Goal: Obtain resource: Download file/media

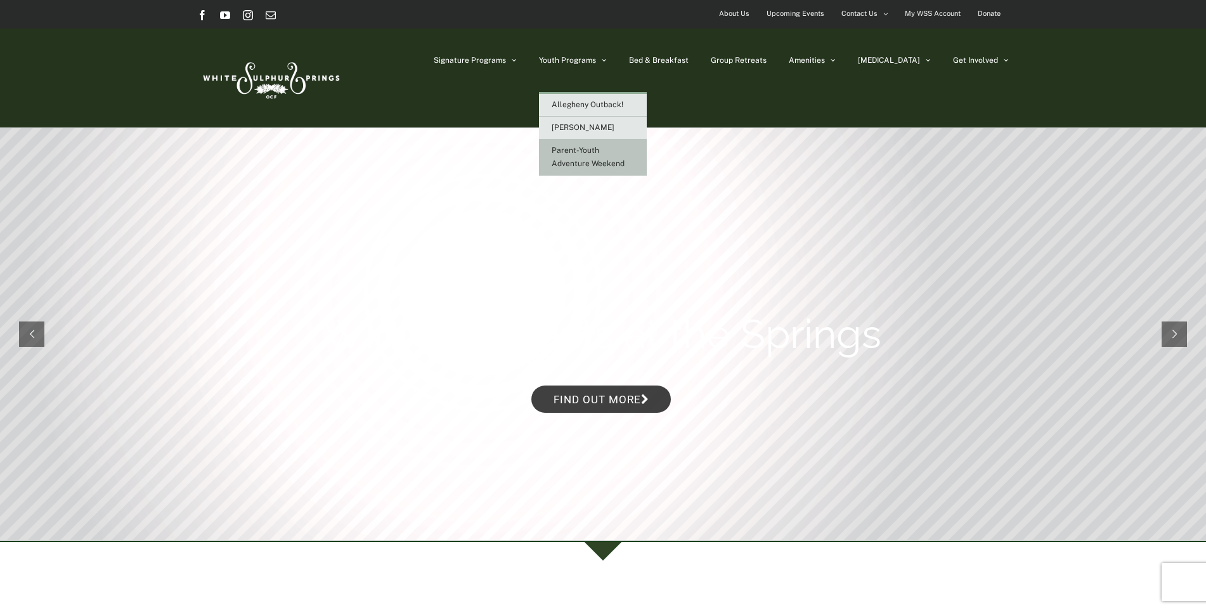
click at [625, 151] on span "Parent-Youth Adventure Weekend" at bounding box center [588, 157] width 73 height 22
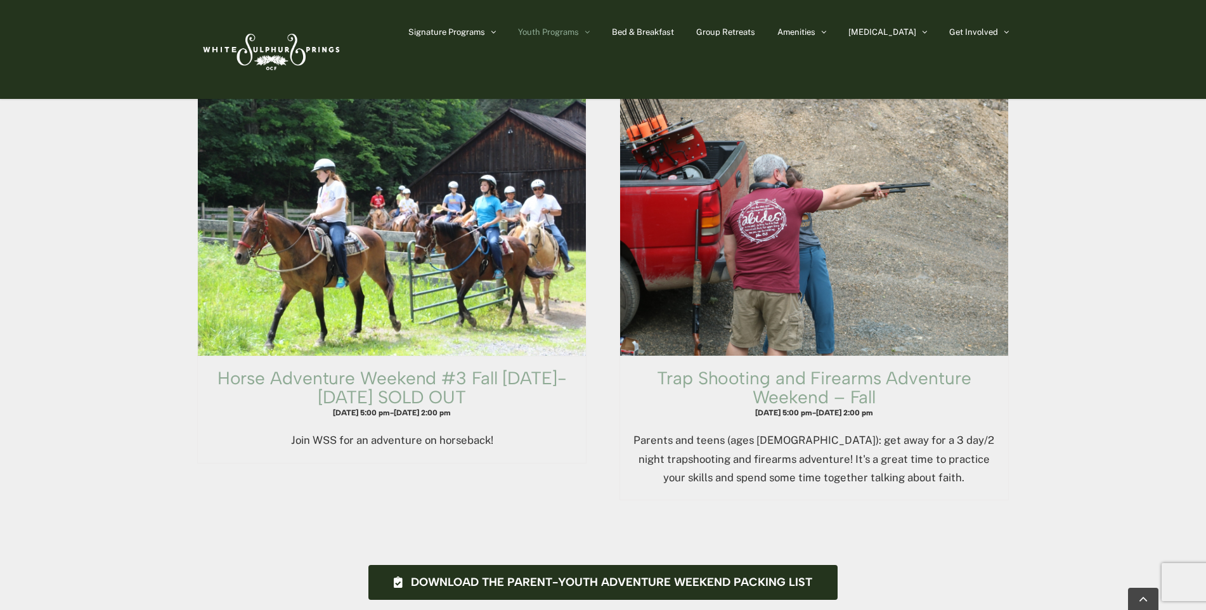
scroll to position [1585, 0]
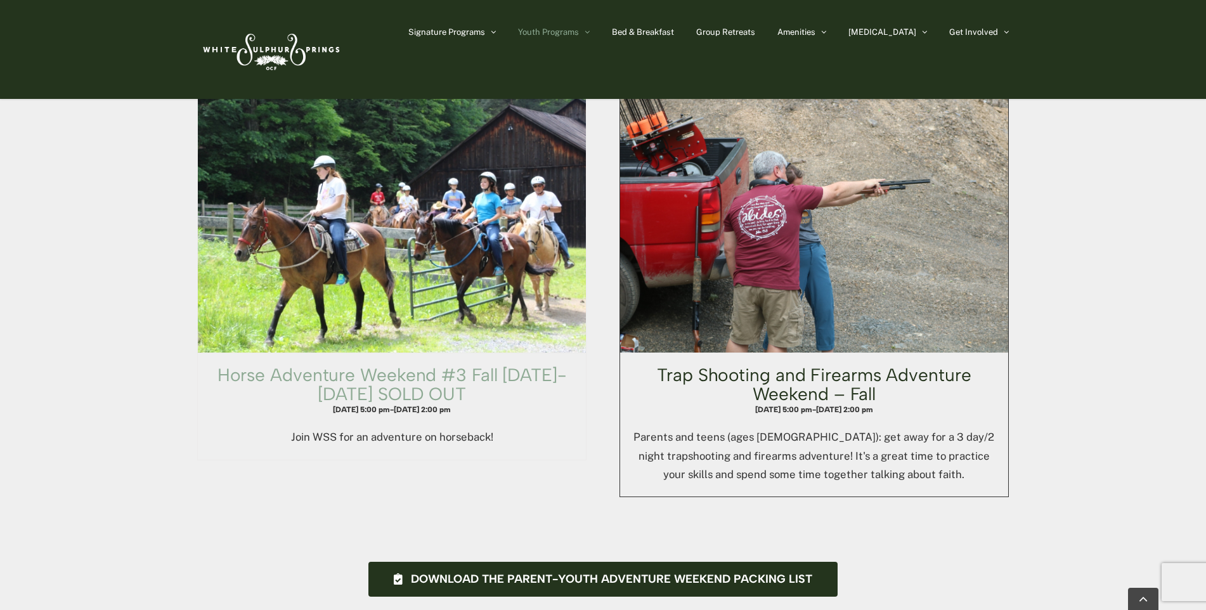
click at [865, 364] on link "Trap Shooting and Firearms Adventure Weekend – Fall" at bounding box center [814, 384] width 314 height 41
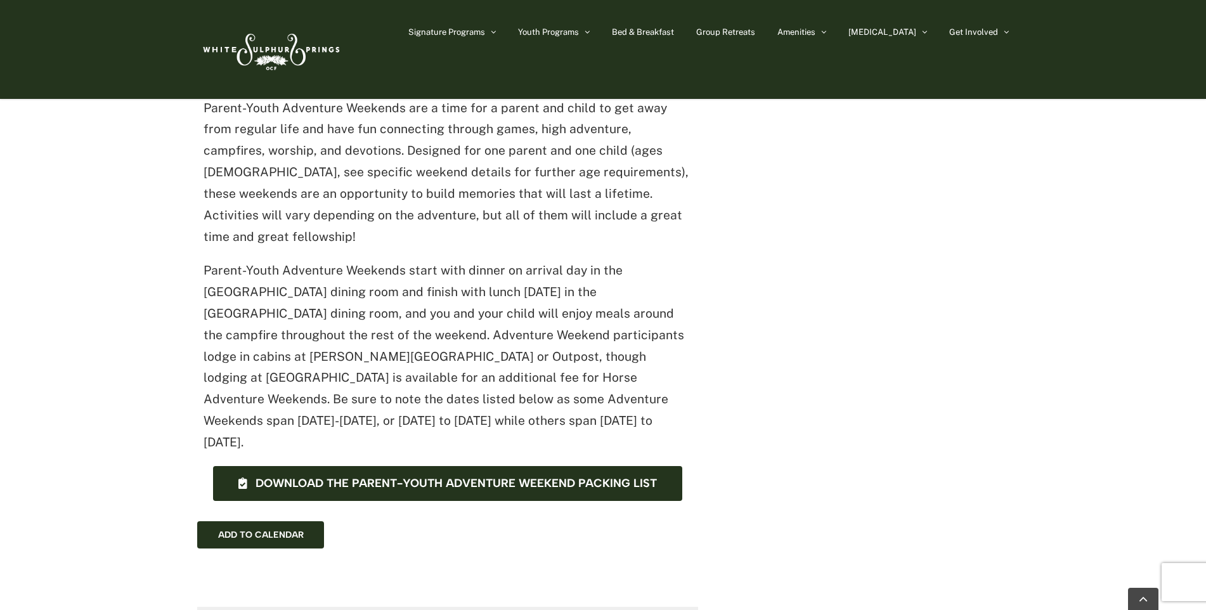
scroll to position [951, 0]
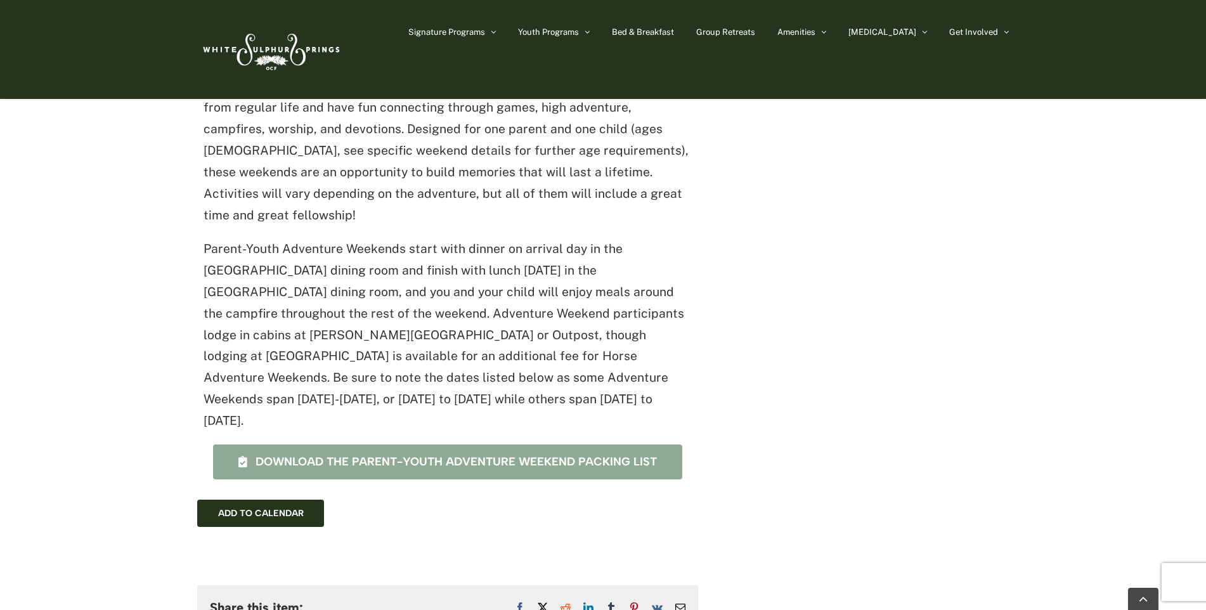
click at [573, 455] on span "Download the Parent-Youth Adventure Weekend Packing List" at bounding box center [456, 461] width 401 height 13
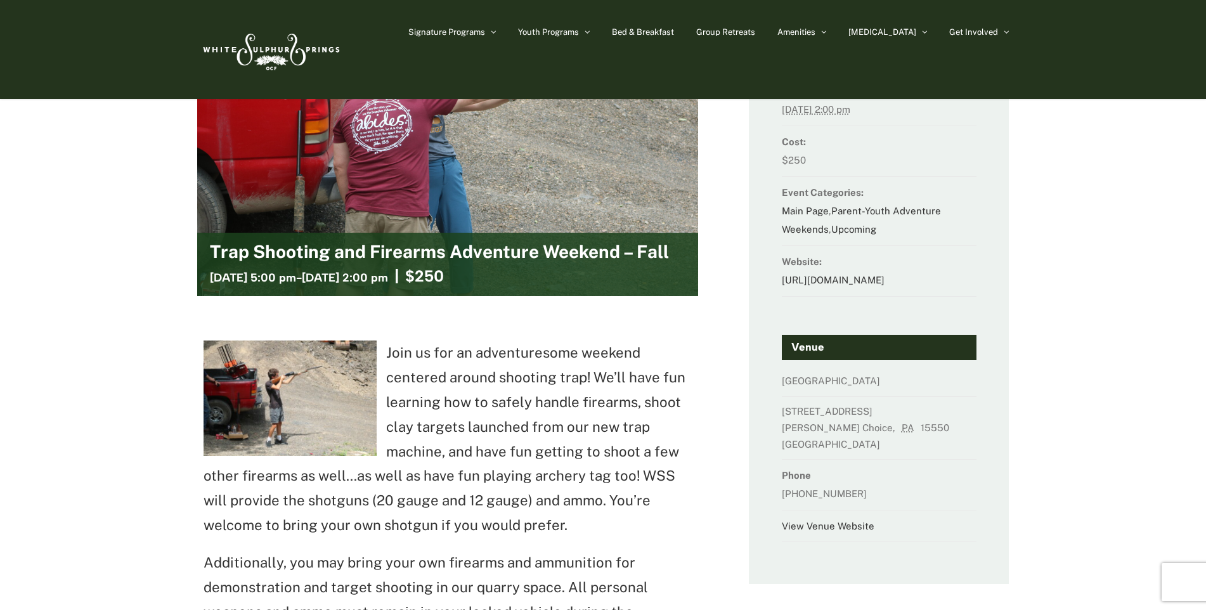
scroll to position [127, 0]
